Goal: Find specific page/section: Find specific page/section

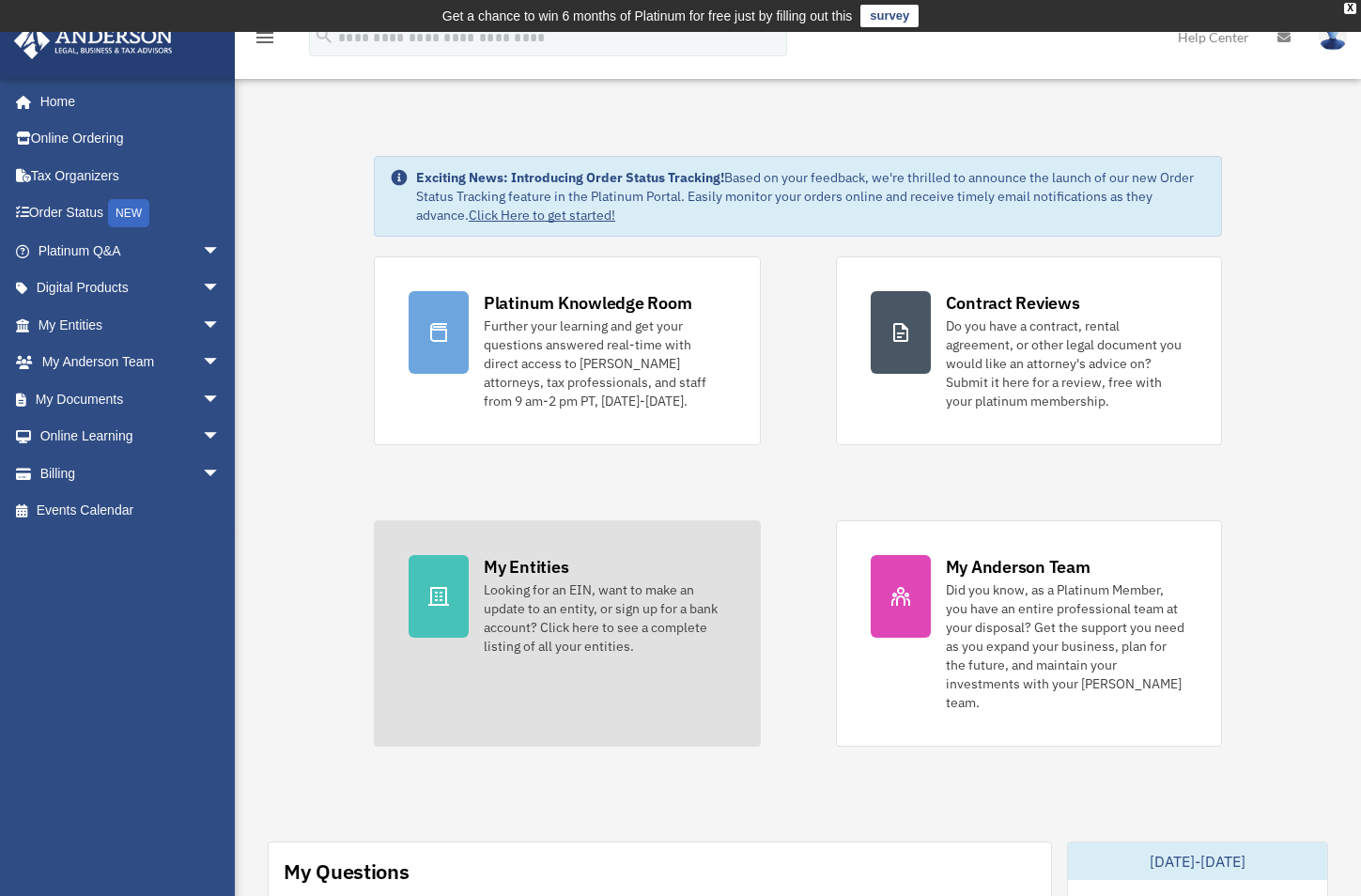
click at [532, 608] on div "Looking for an EIN, want to make an update to an entity, or sign up for a bank …" at bounding box center [605, 618] width 242 height 75
click at [578, 616] on div "Looking for an EIN, want to make an update to an entity, or sign up for a bank …" at bounding box center [605, 618] width 242 height 75
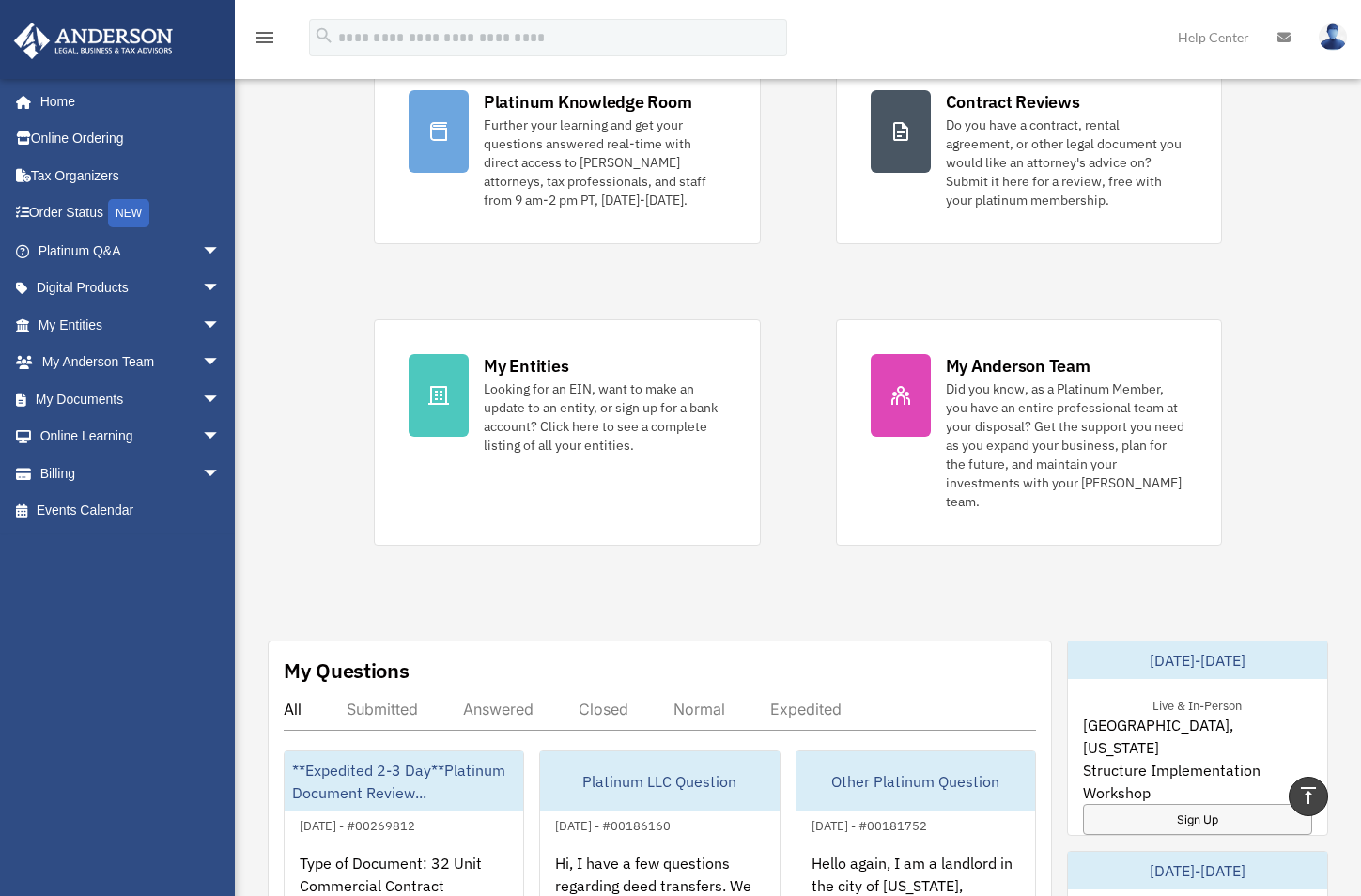
scroll to position [188, 0]
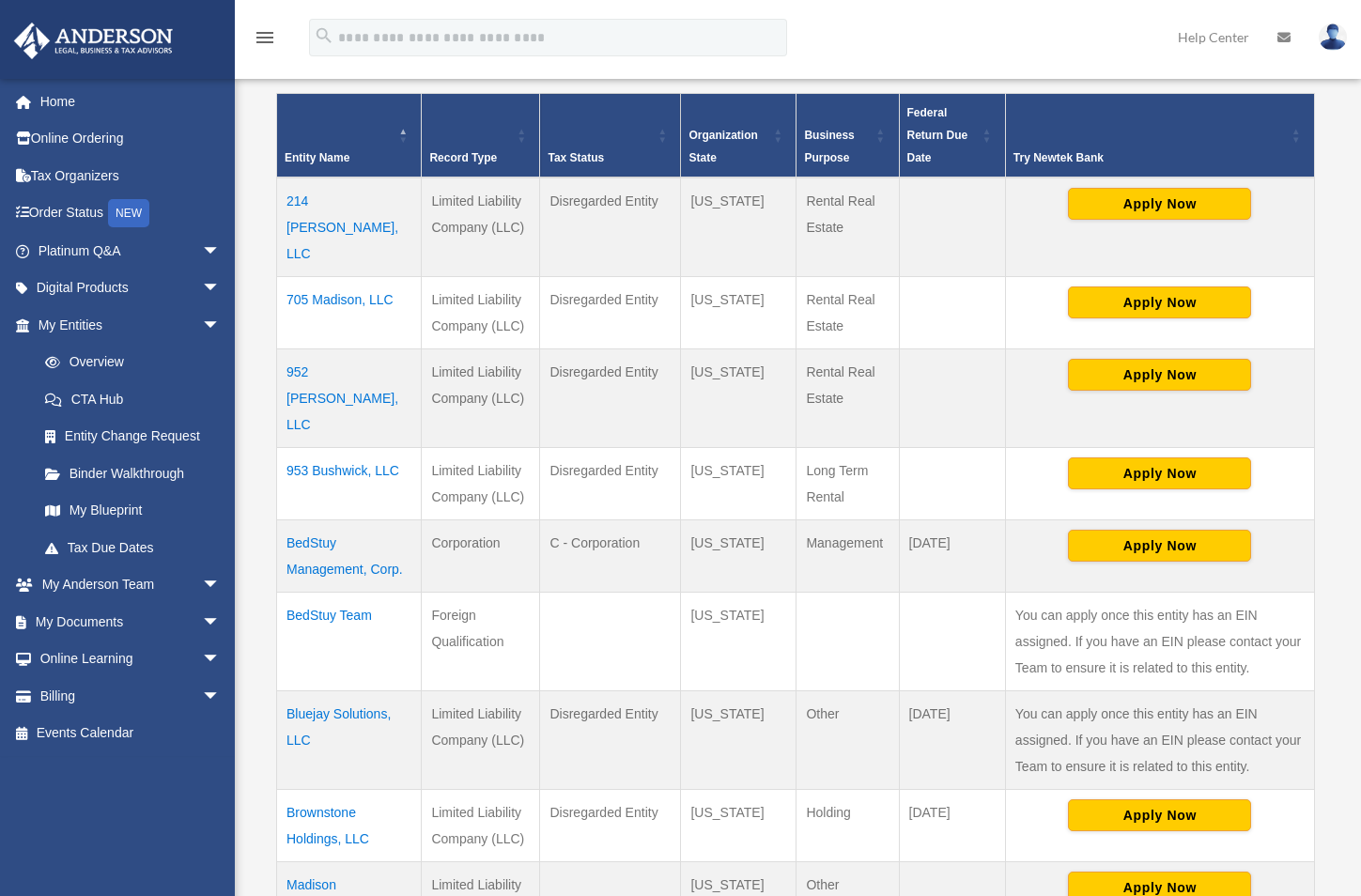
scroll to position [407, 0]
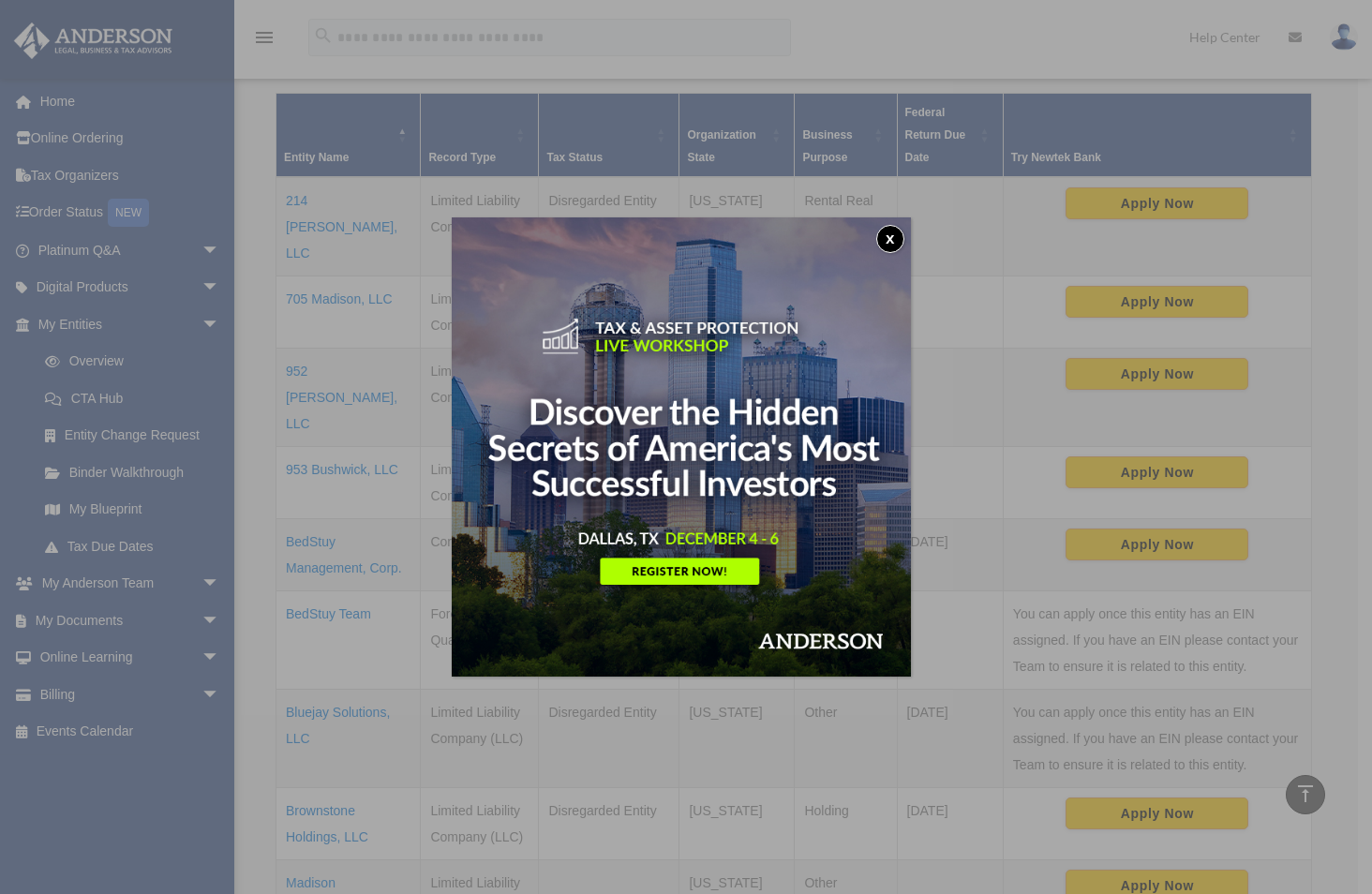
click at [902, 238] on button "x" at bounding box center [890, 238] width 28 height 28
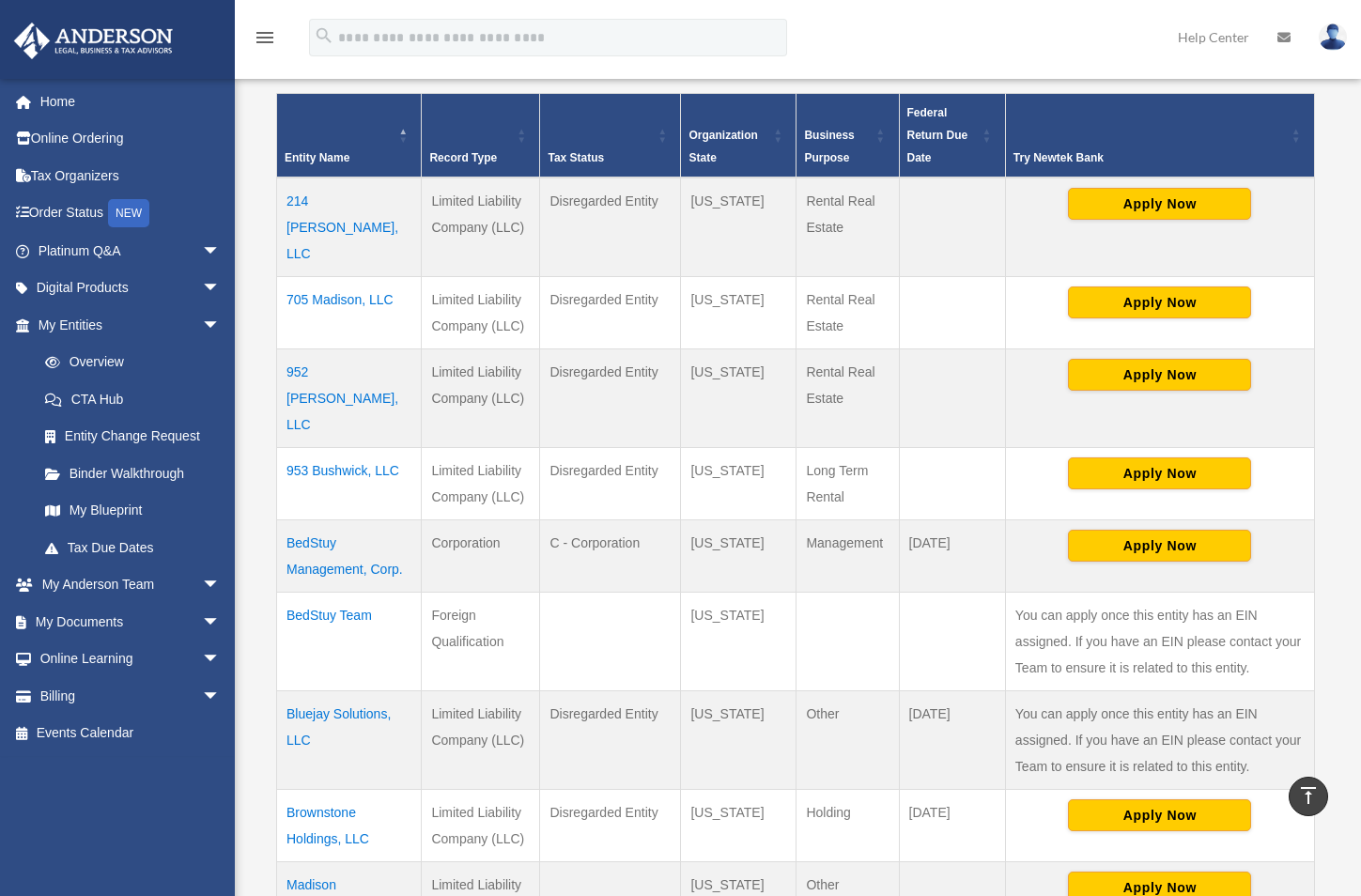
click at [358, 690] on td "Bluejay Solutions, LLC" at bounding box center [349, 740] width 145 height 98
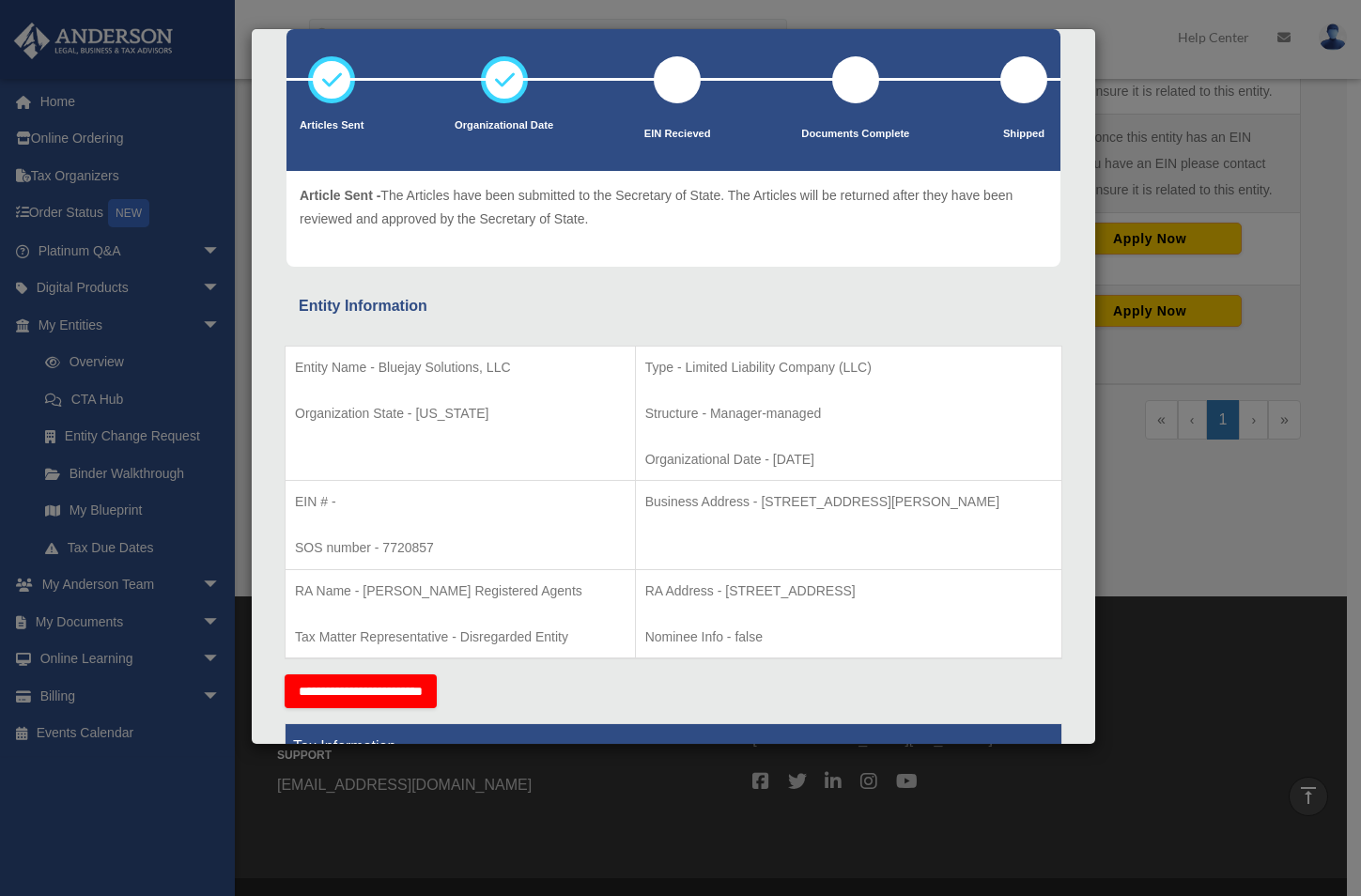
scroll to position [0, 0]
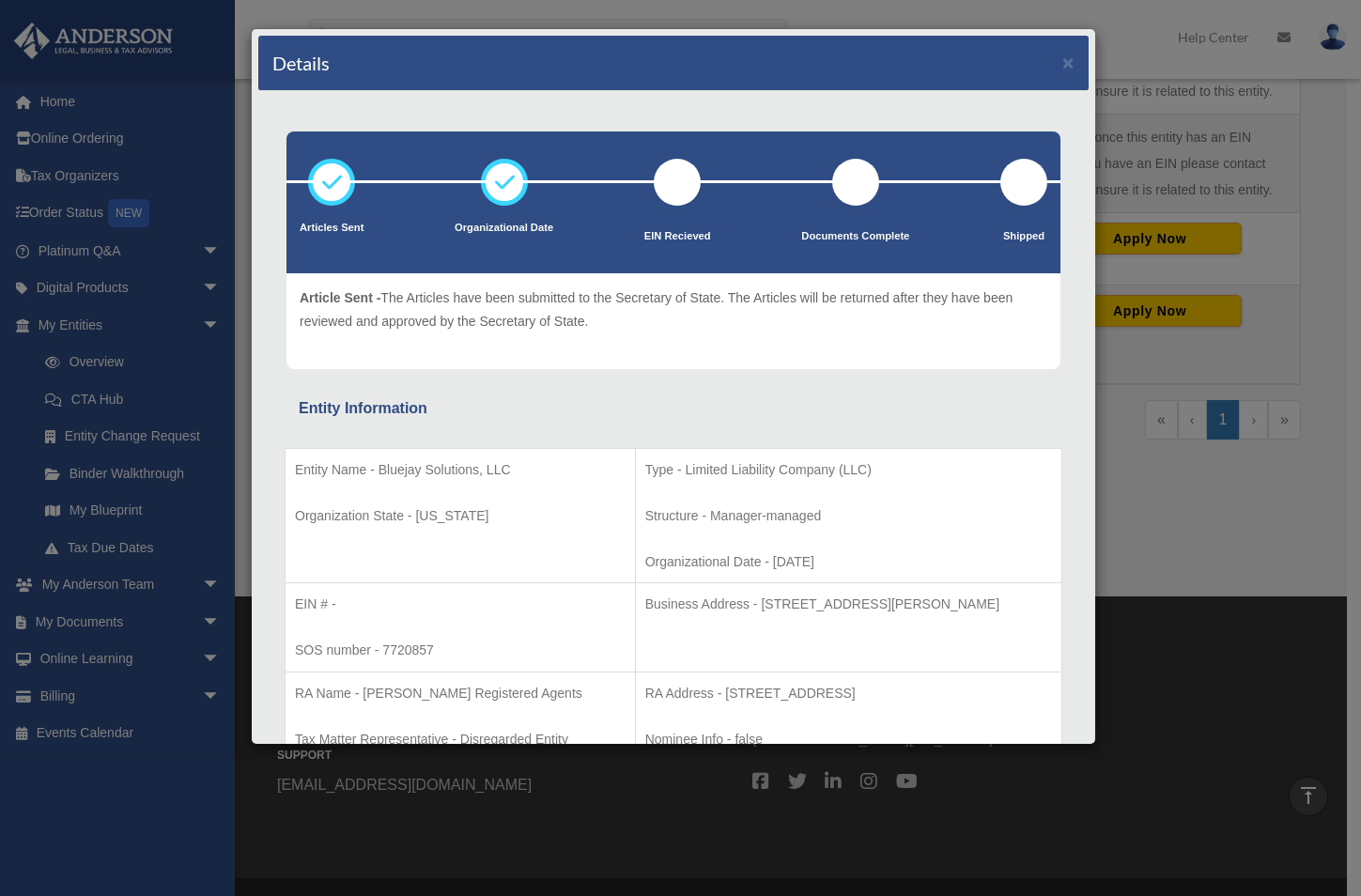
click at [1204, 698] on div "Details × Articles Sent Organizational Date" at bounding box center [680, 448] width 1361 height 896
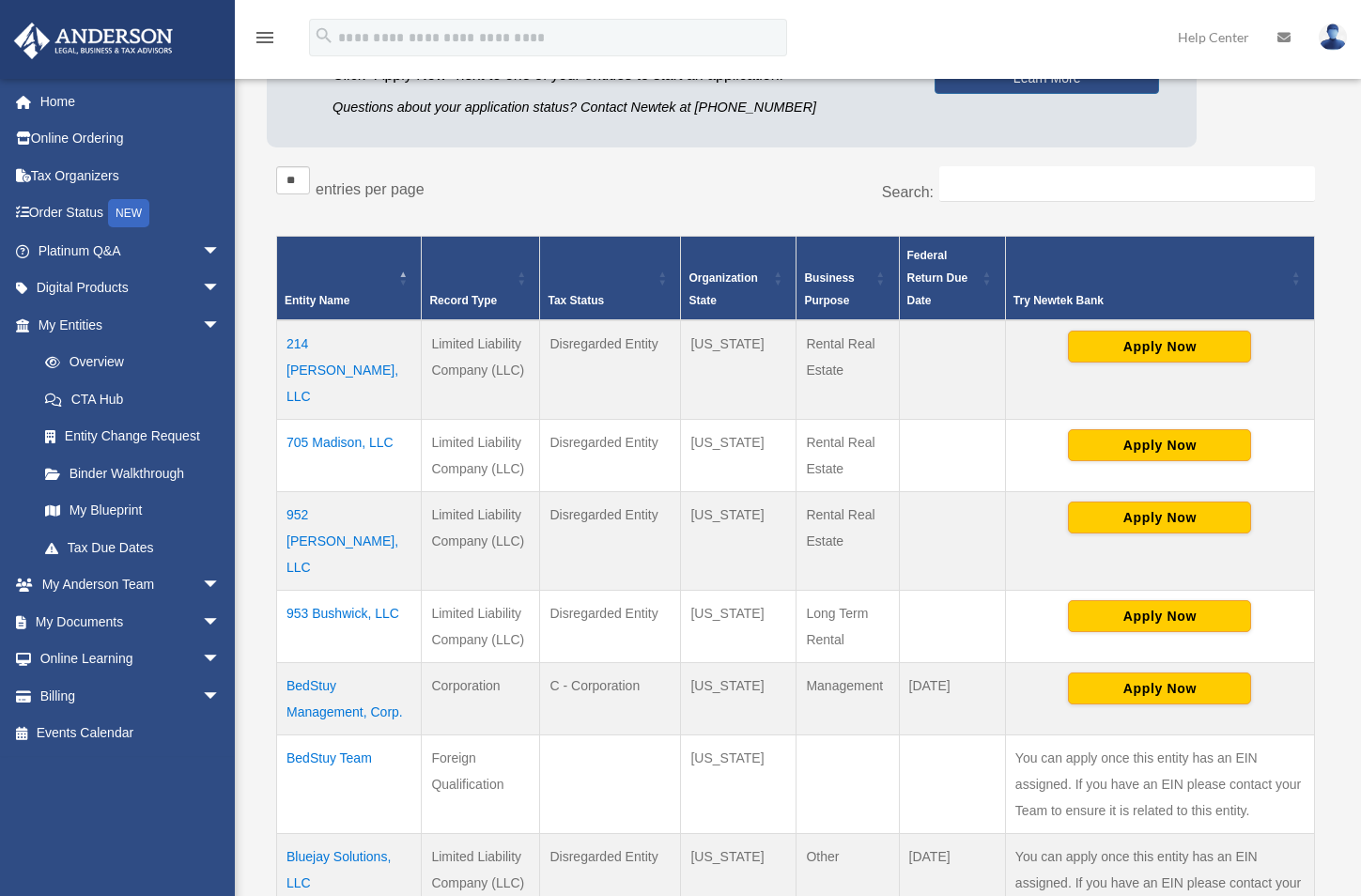
scroll to position [513, 0]
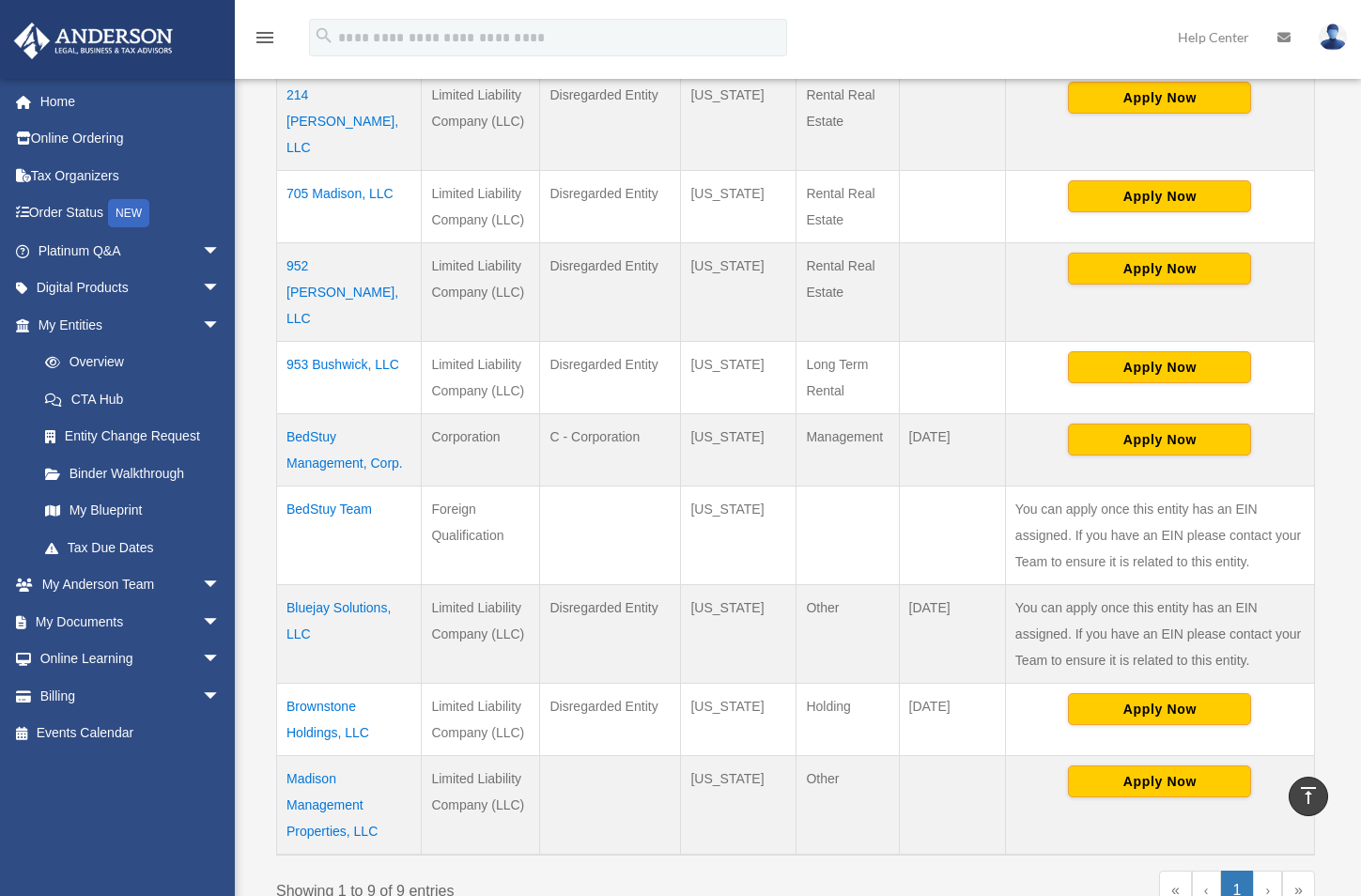
click at [379, 584] on td "Bluejay Solutions, LLC" at bounding box center [349, 633] width 145 height 98
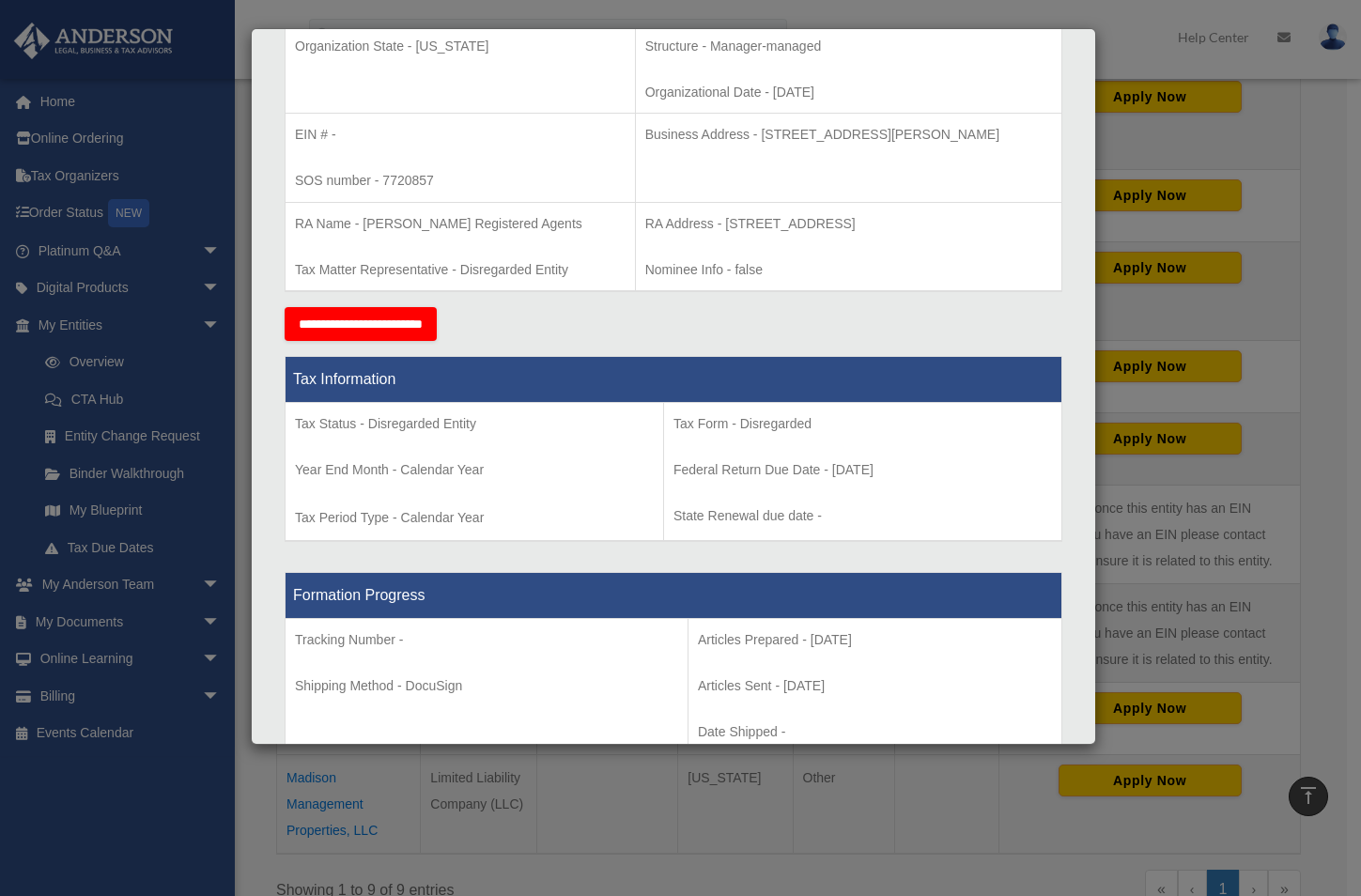
scroll to position [1033, 0]
